Goal: Information Seeking & Learning: Learn about a topic

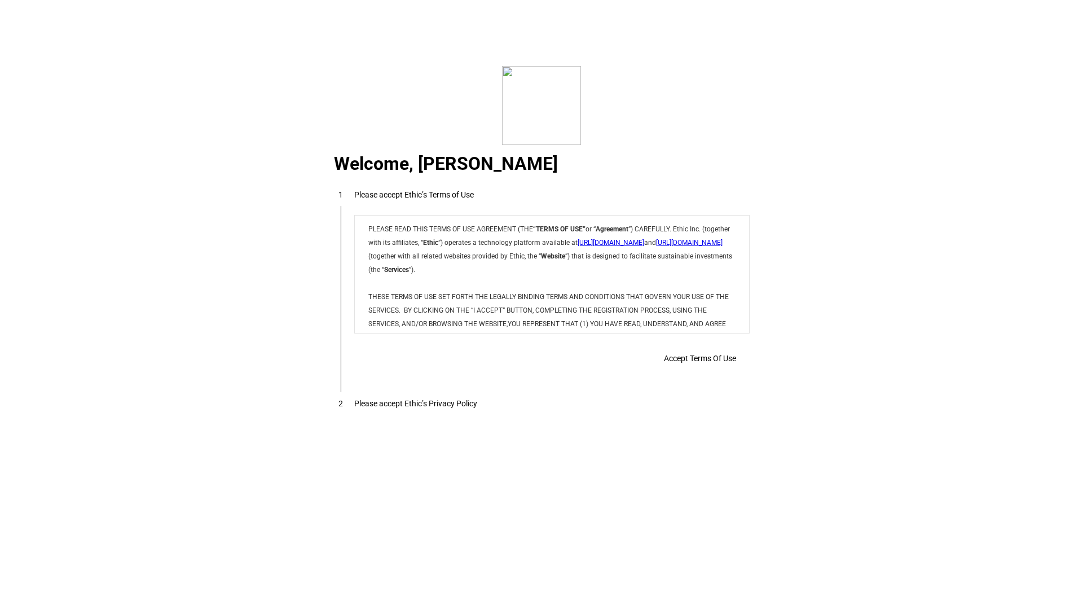
scroll to position [9133, 0]
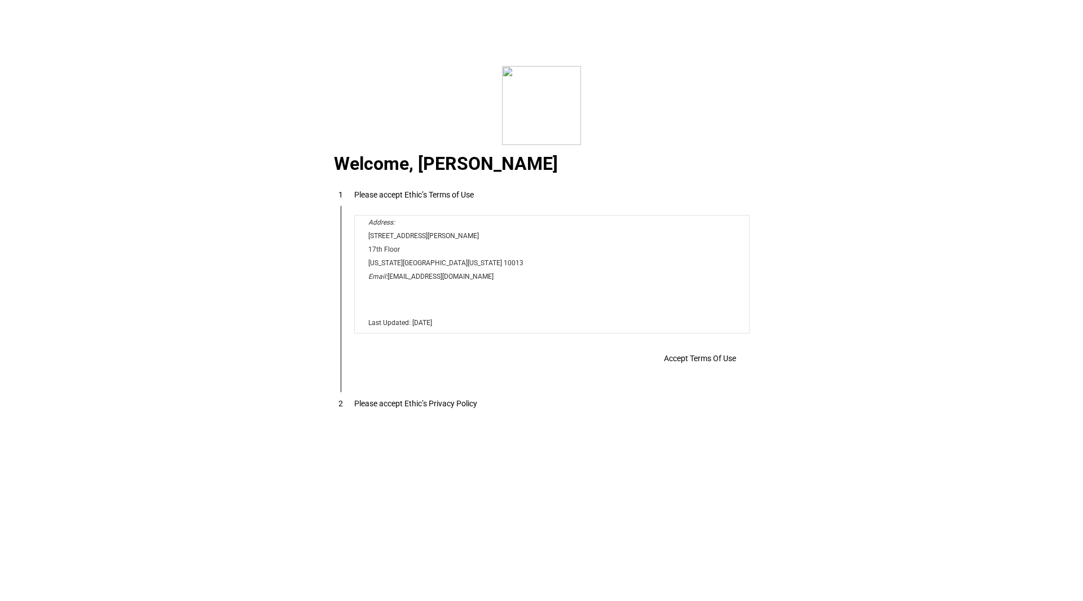
click at [726, 363] on span "Accept Terms Of Use" at bounding box center [700, 358] width 72 height 9
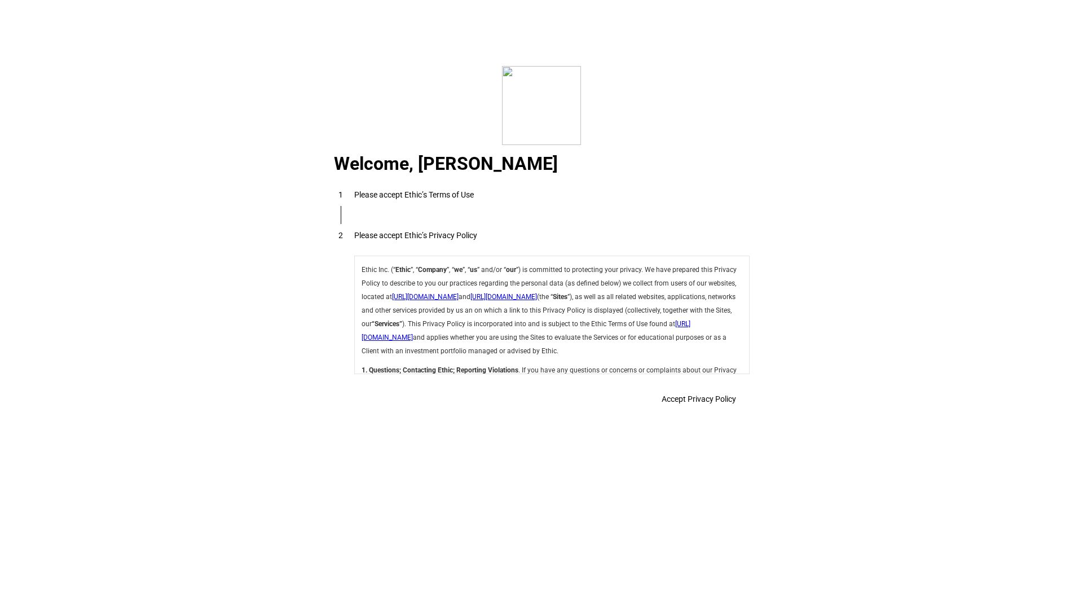
scroll to position [4014, 0]
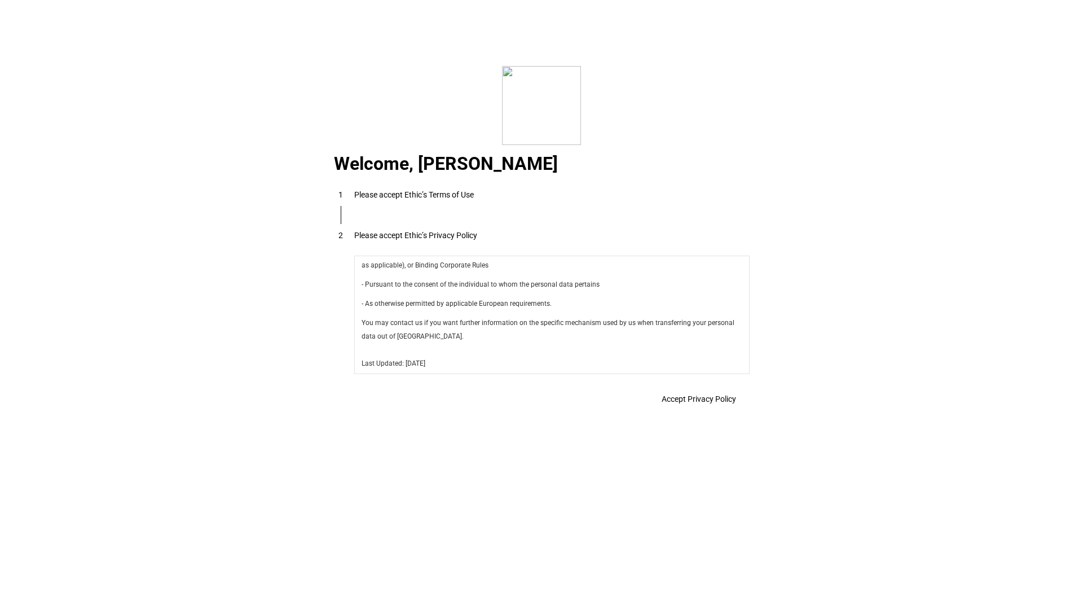
click at [708, 403] on span "Accept Privacy Policy" at bounding box center [699, 398] width 74 height 9
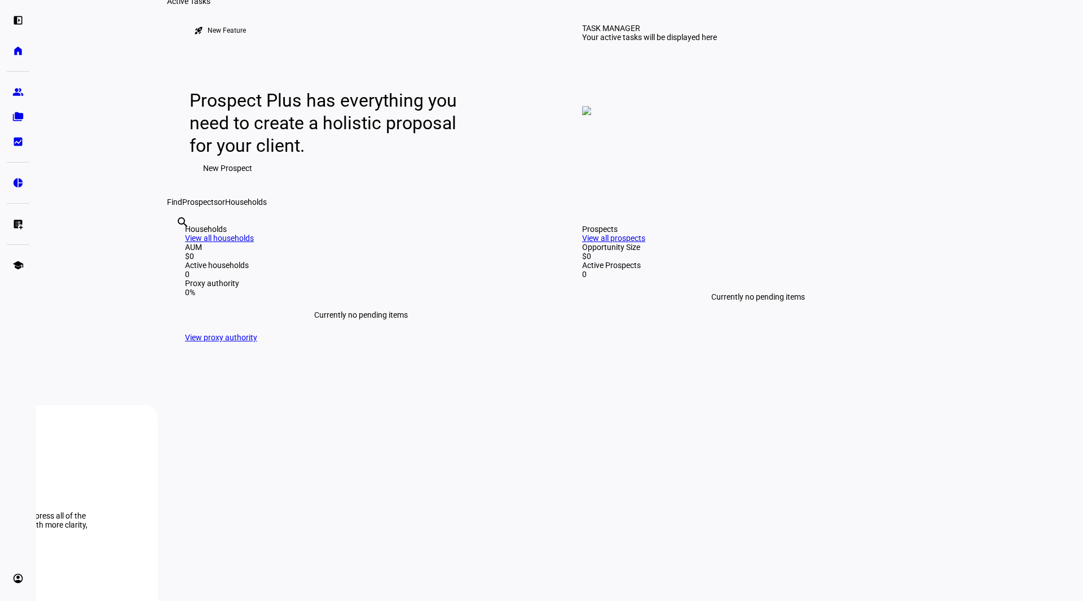
scroll to position [0, 0]
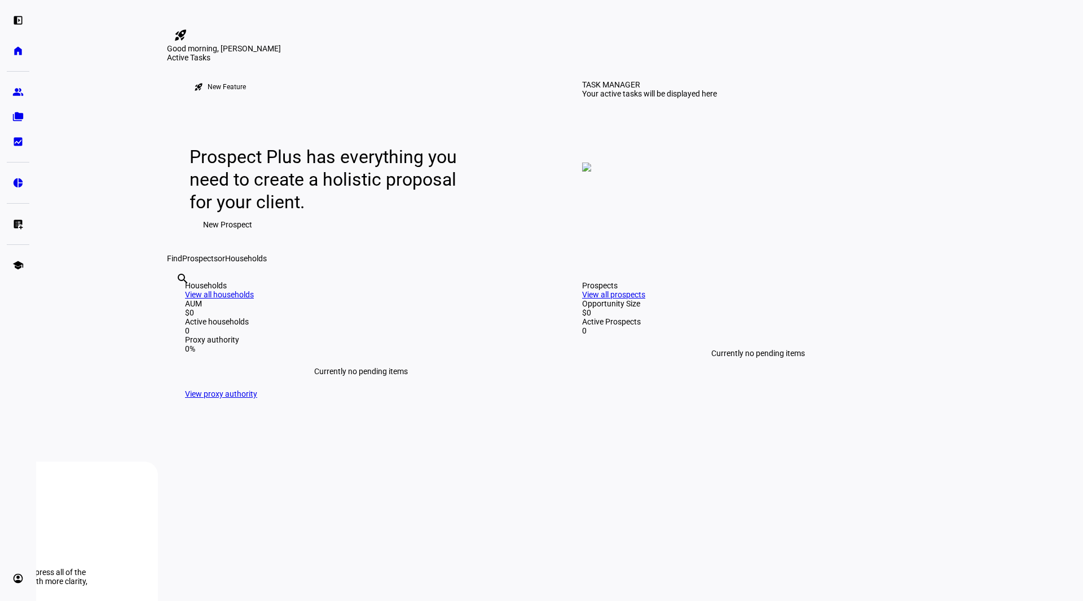
click at [221, 236] on span "New Prospect" at bounding box center [227, 224] width 49 height 23
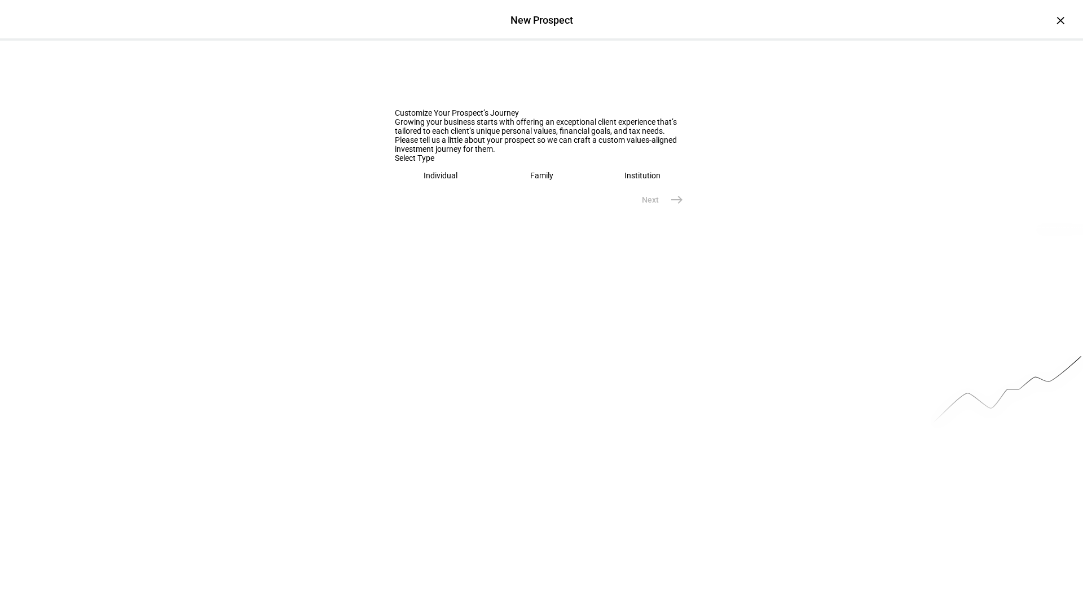
click at [459, 188] on eth-mega-radio-button "Individual" at bounding box center [441, 175] width 92 height 26
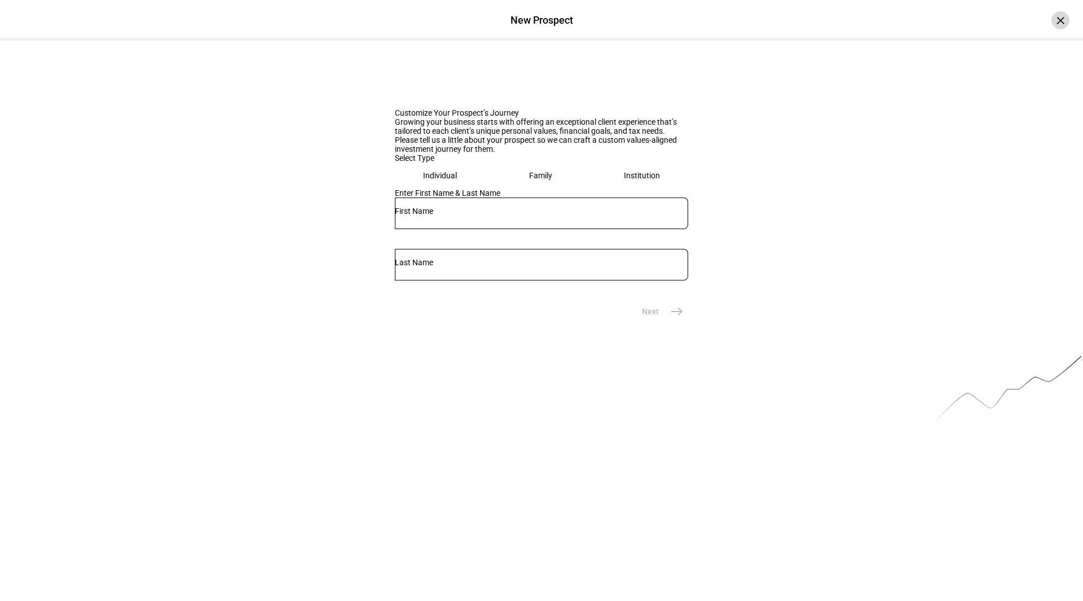
click at [1051, 22] on div "×" at bounding box center [1060, 20] width 18 height 18
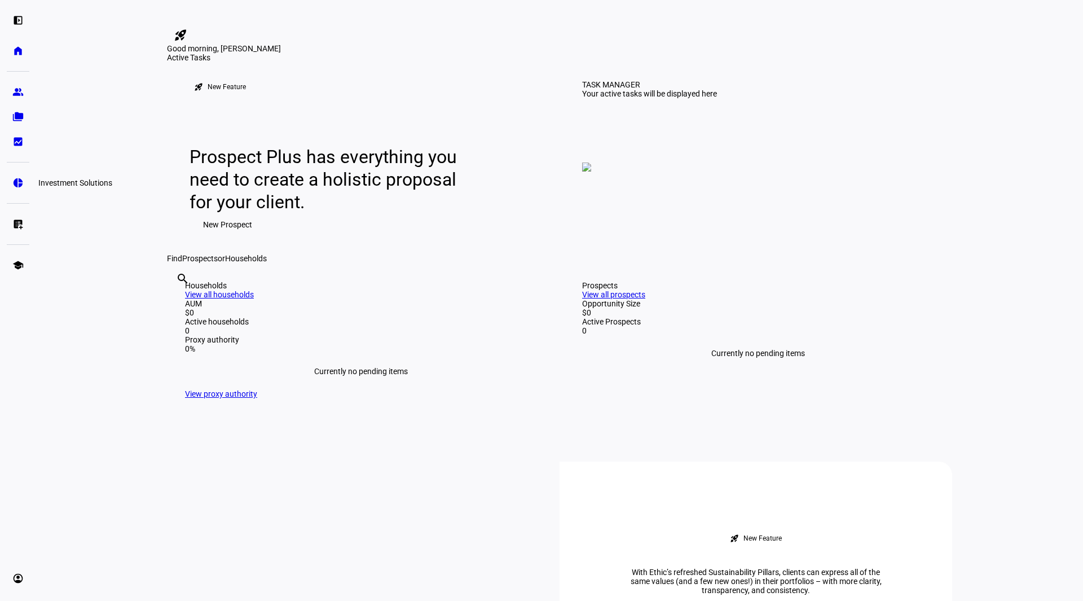
click at [13, 188] on link "pie_chart Investment Solutions" at bounding box center [18, 182] width 23 height 23
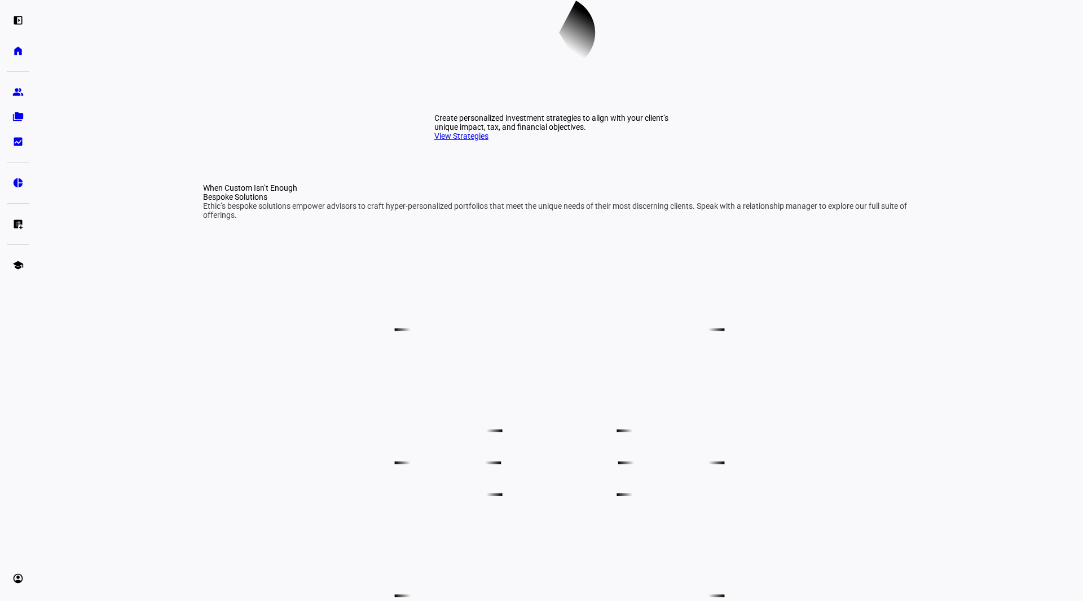
scroll to position [451, 0]
click at [466, 141] on link "View Strategies" at bounding box center [461, 136] width 54 height 9
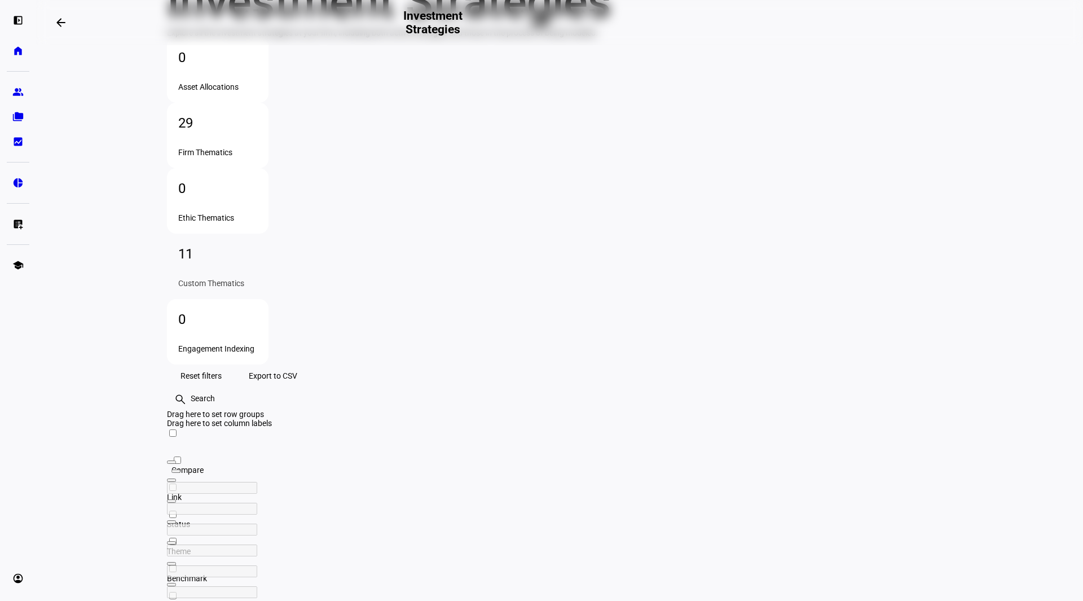
scroll to position [113, 0]
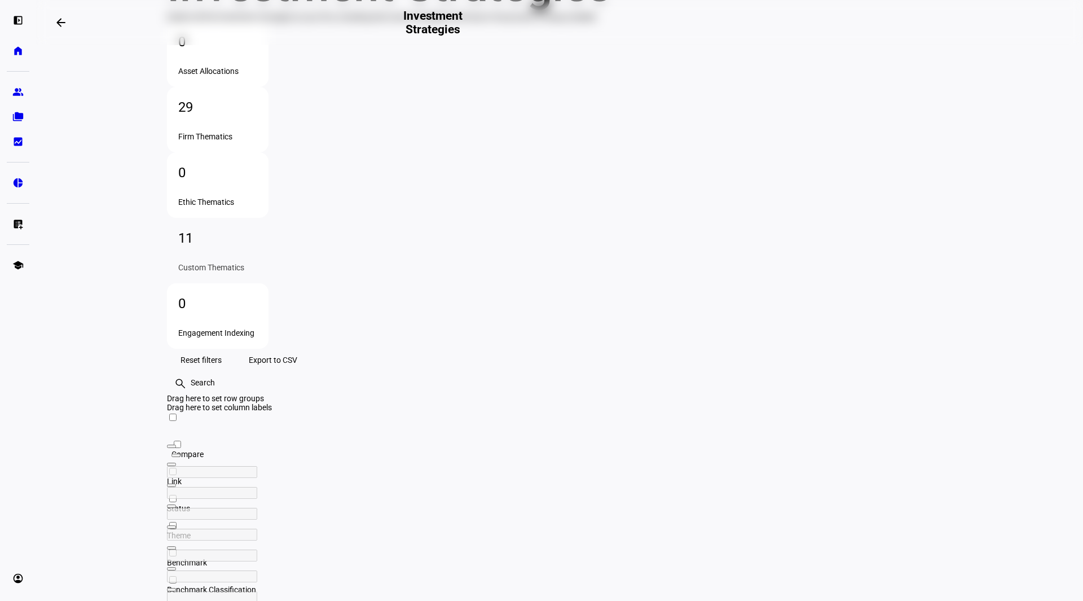
click at [110, 275] on eth-layout-page-content "arrow_backwards Investment Strategies Strategies Insights Investment Strategies…" at bounding box center [559, 300] width 1047 height 601
